Goal: Understand process/instructions

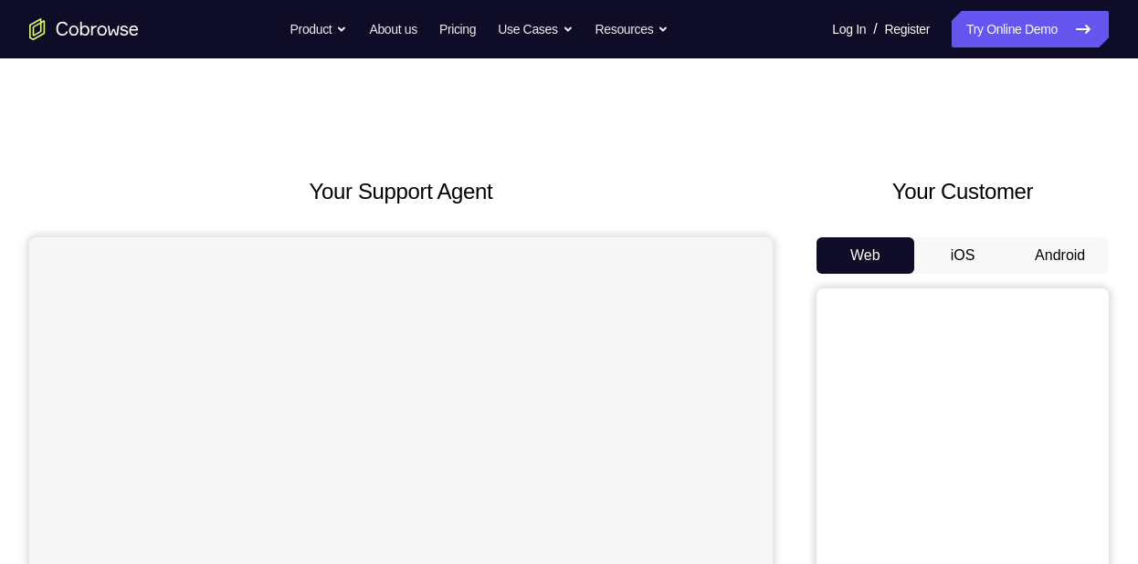
click at [1033, 246] on button "Android" at bounding box center [1060, 255] width 98 height 37
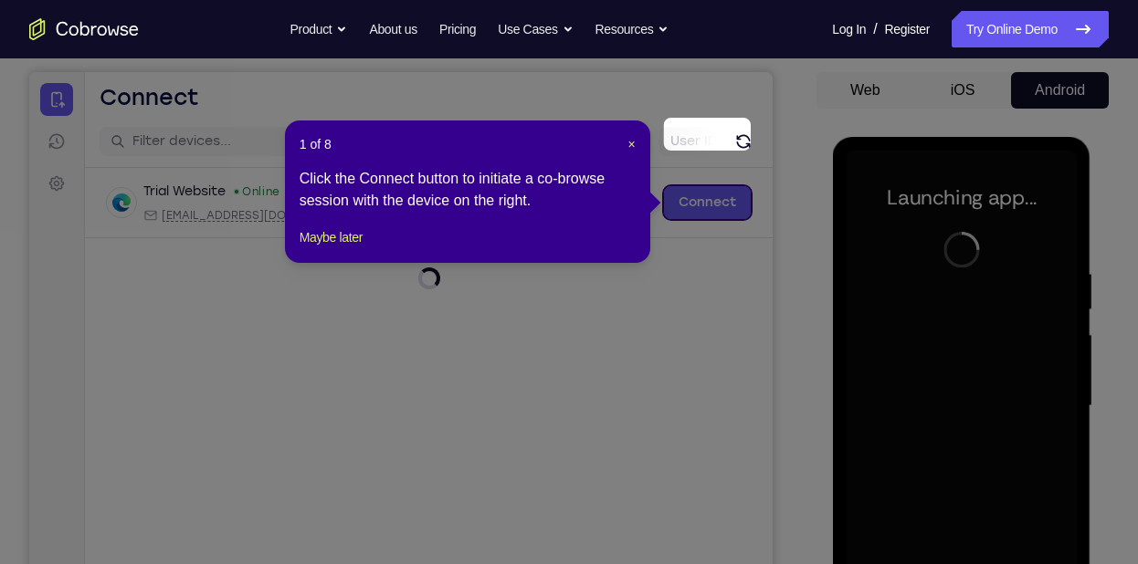
scroll to position [234, 0]
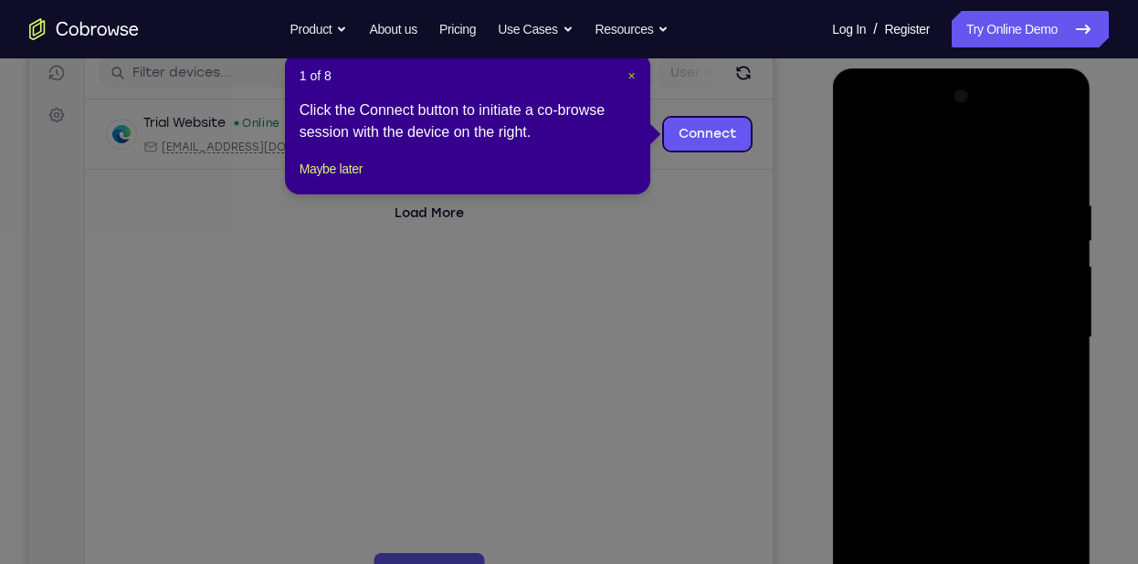
click at [631, 72] on span "×" at bounding box center [631, 75] width 7 height 15
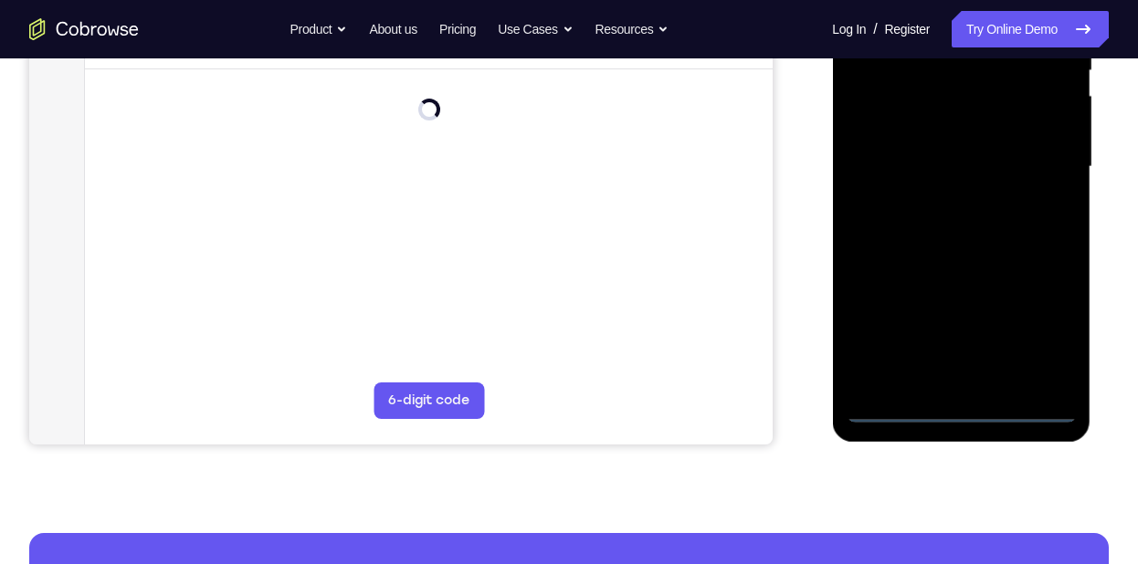
scroll to position [406, 0]
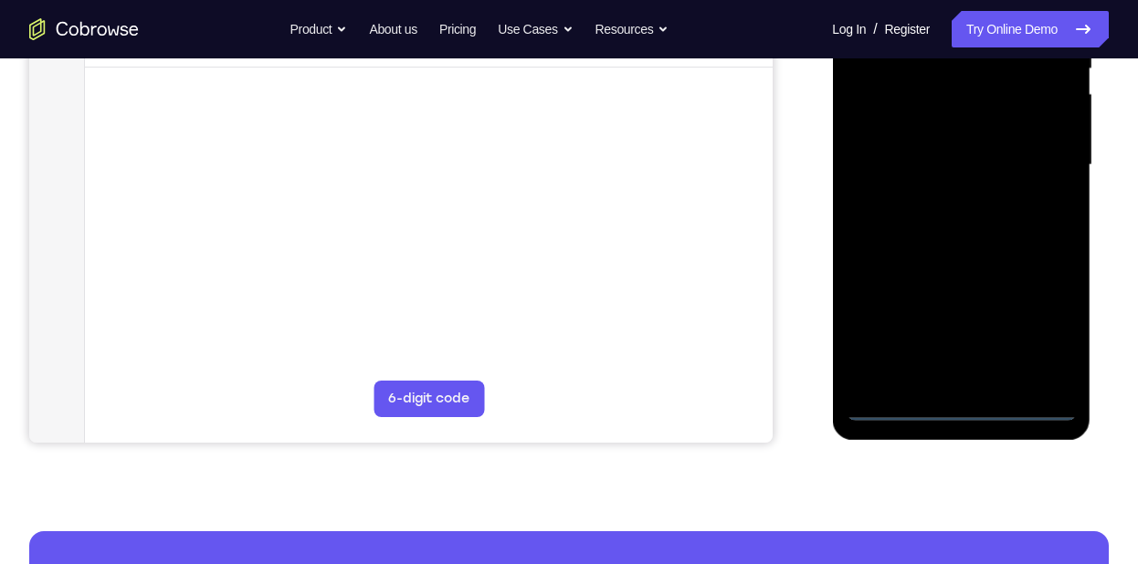
click at [952, 397] on div at bounding box center [960, 165] width 230 height 511
click at [968, 405] on div at bounding box center [960, 165] width 230 height 511
click at [1043, 332] on div at bounding box center [960, 165] width 230 height 511
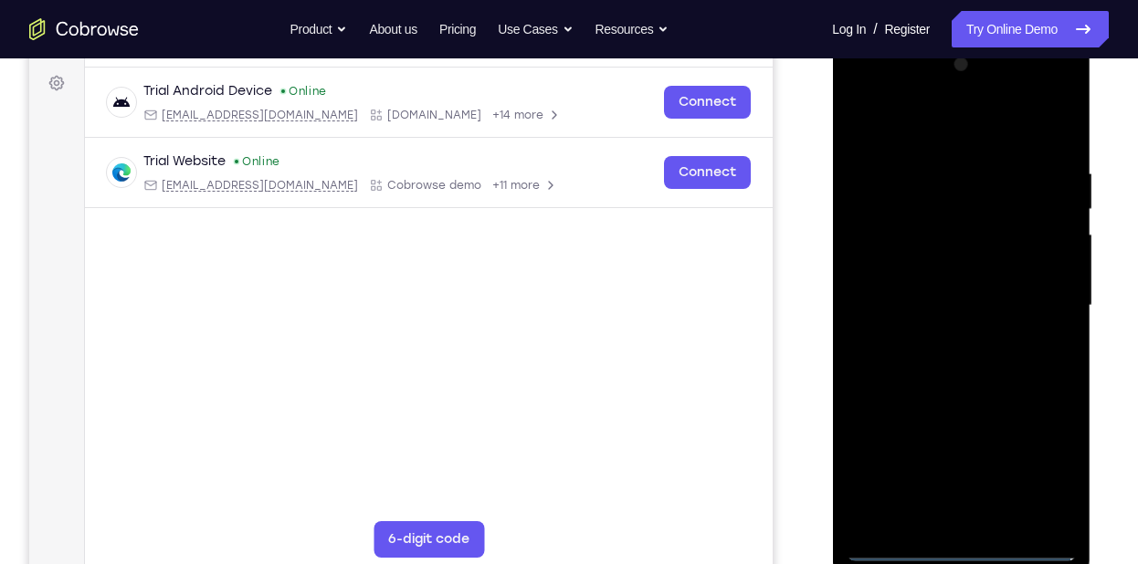
scroll to position [264, 0]
click at [949, 131] on div at bounding box center [960, 307] width 230 height 511
click at [1033, 298] on div at bounding box center [960, 307] width 230 height 511
click at [933, 339] on div at bounding box center [960, 307] width 230 height 511
click at [955, 286] on div at bounding box center [960, 307] width 230 height 511
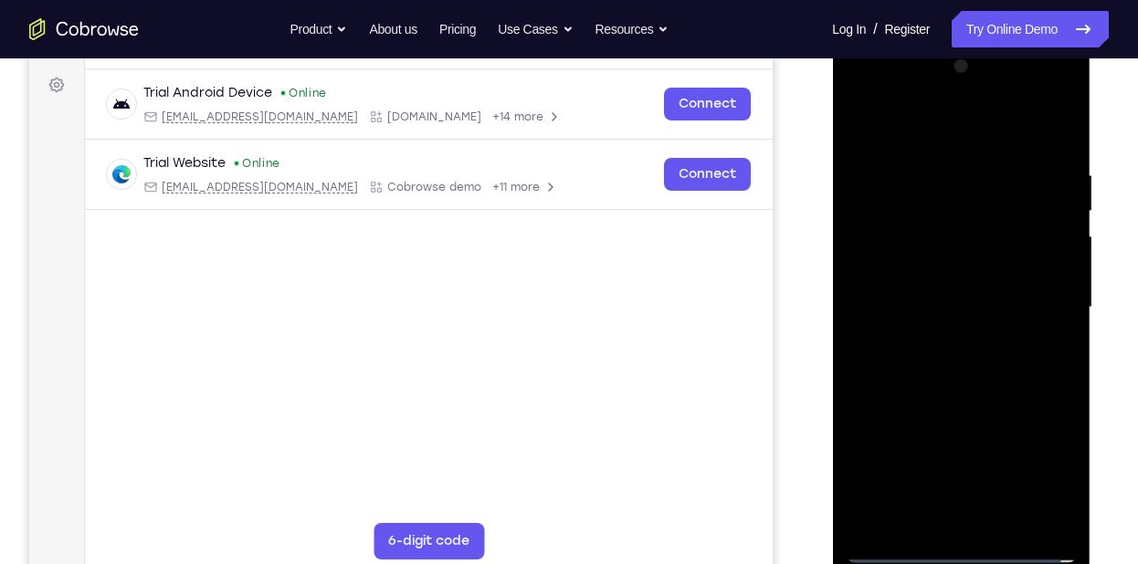
click at [940, 269] on div at bounding box center [960, 307] width 230 height 511
click at [958, 304] on div at bounding box center [960, 307] width 230 height 511
click at [945, 367] on div at bounding box center [960, 307] width 230 height 511
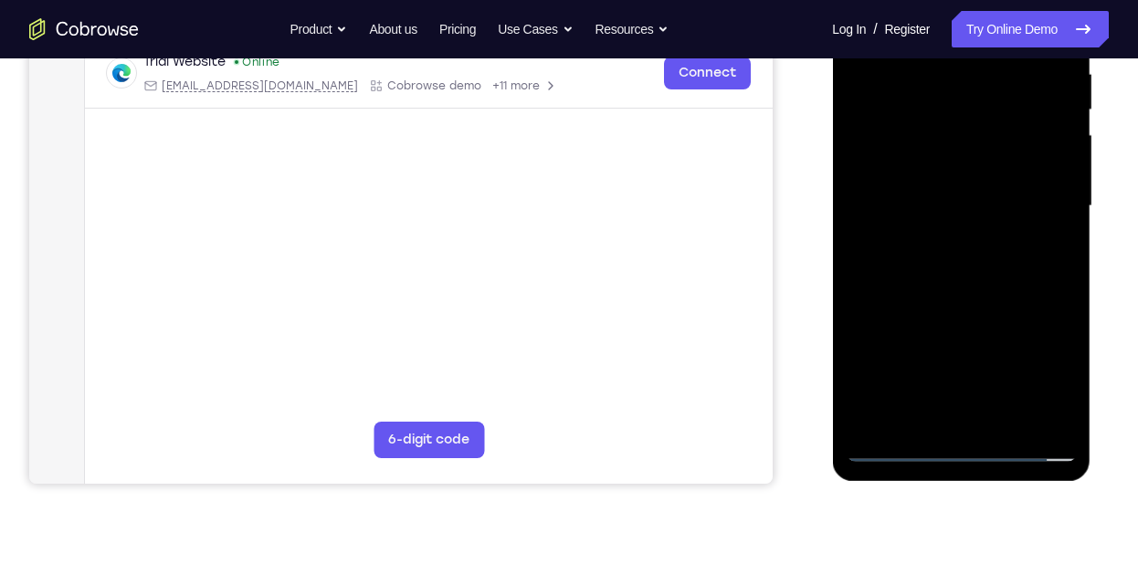
scroll to position [368, 0]
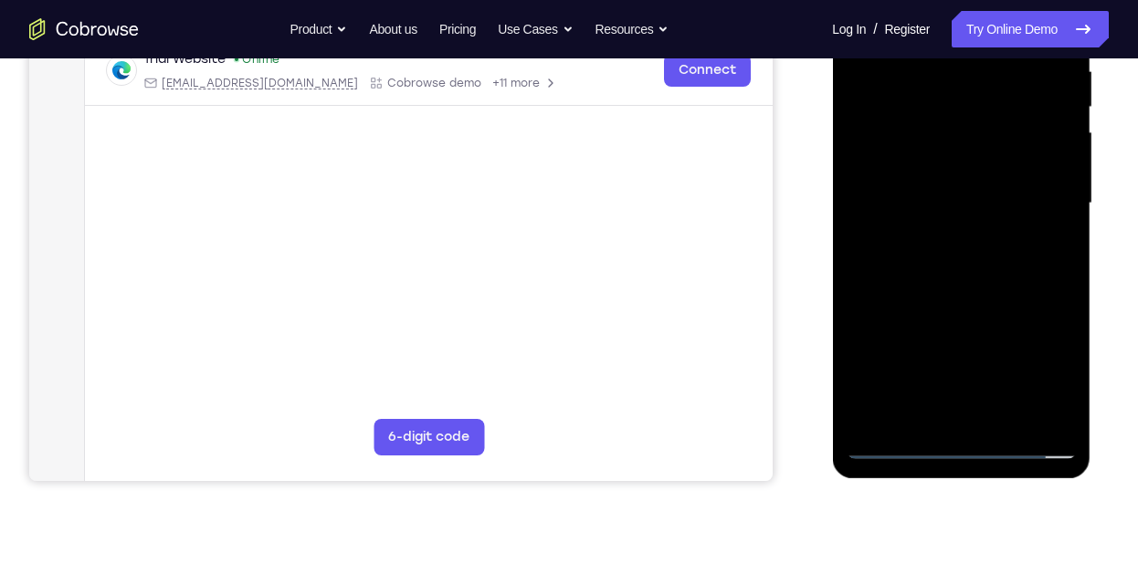
click at [971, 284] on div at bounding box center [960, 203] width 230 height 511
click at [1065, 391] on div at bounding box center [960, 203] width 230 height 511
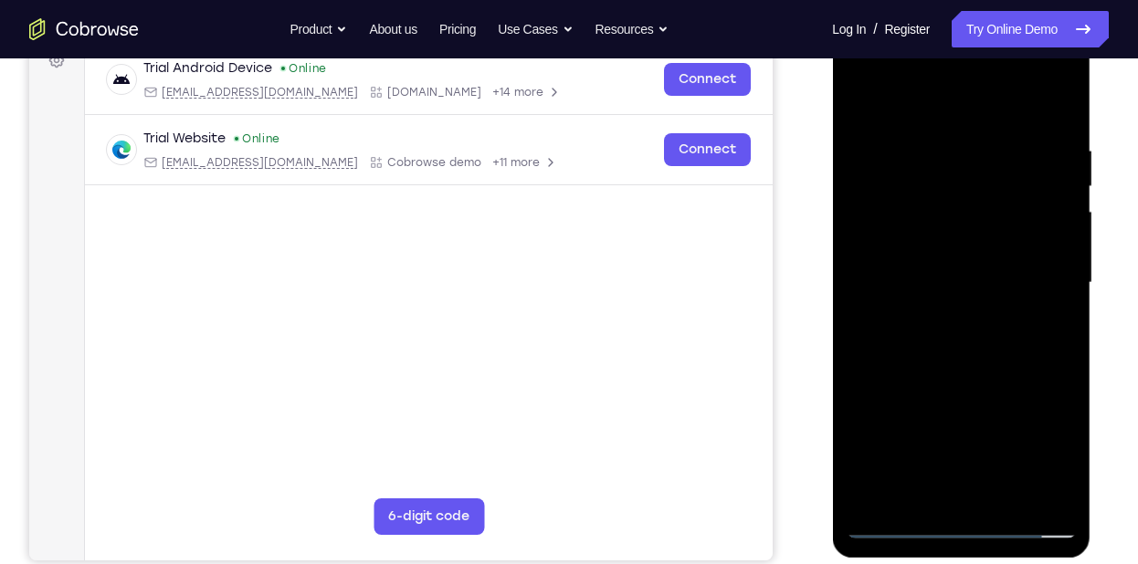
scroll to position [314, 0]
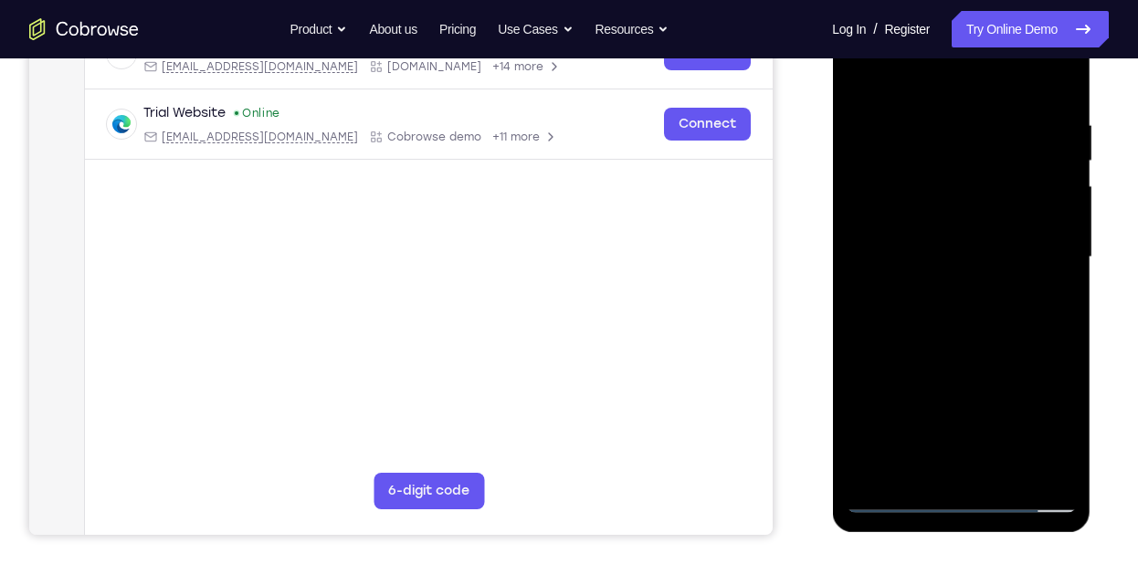
click at [1054, 186] on div at bounding box center [960, 257] width 230 height 511
click at [972, 227] on div at bounding box center [960, 257] width 230 height 511
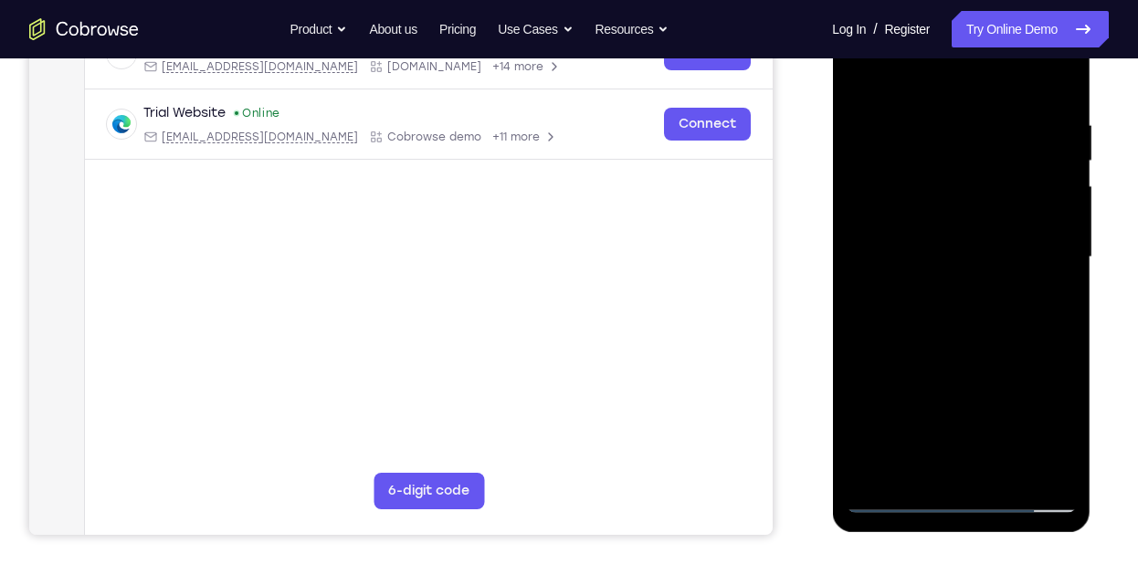
click at [865, 352] on div at bounding box center [960, 257] width 230 height 511
